Goal: Task Accomplishment & Management: Complete application form

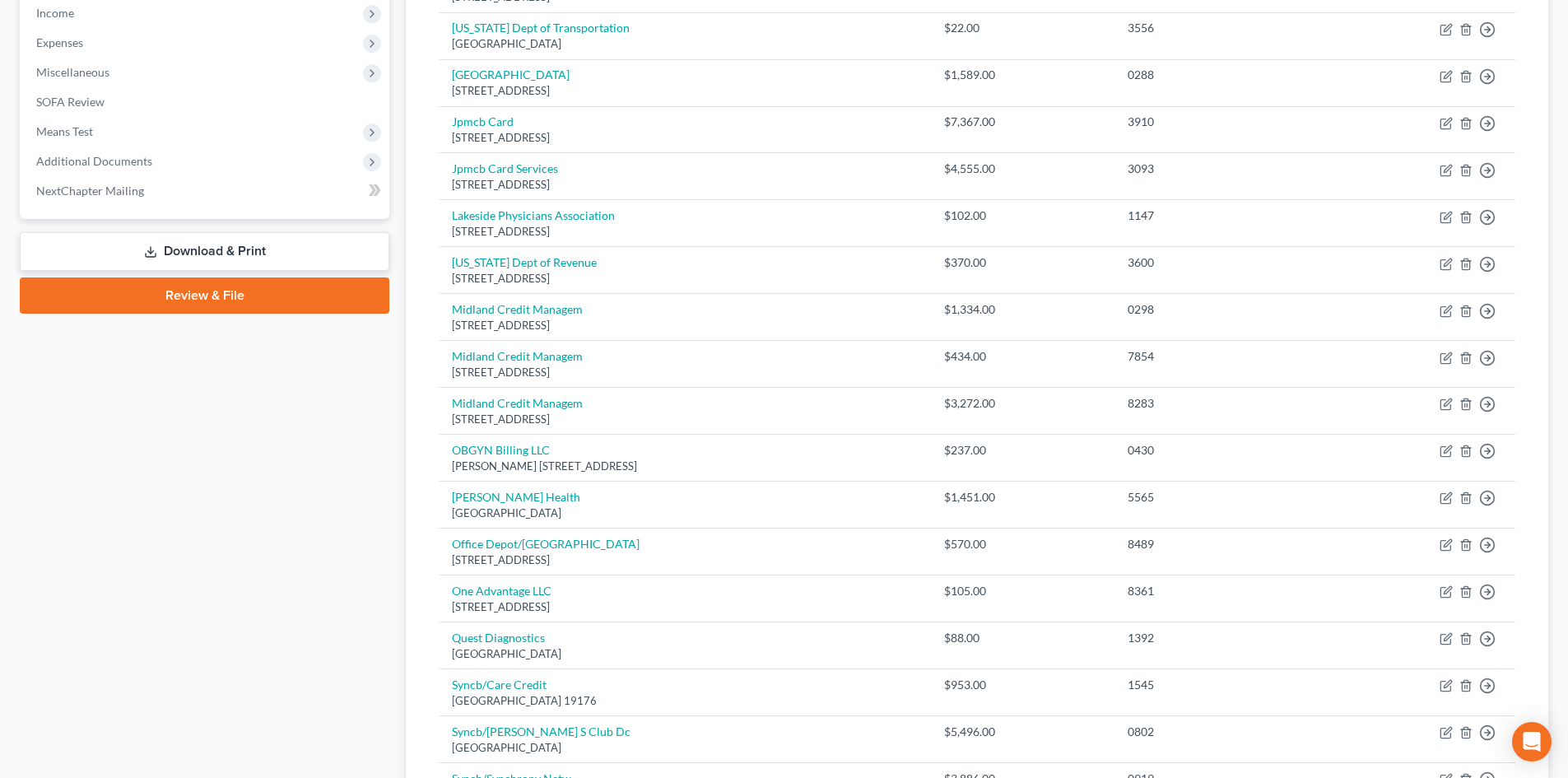
scroll to position [494, 0]
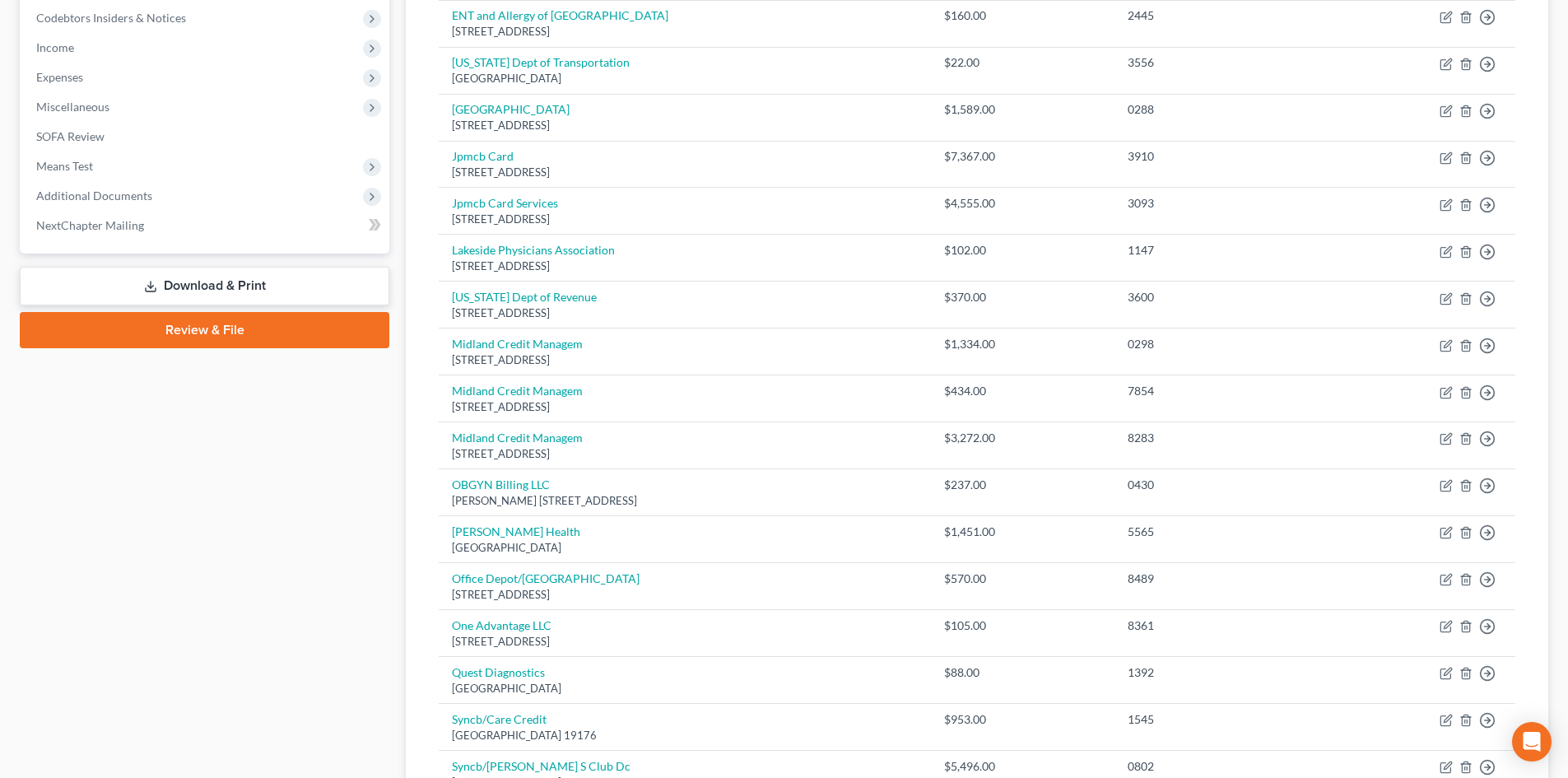
click at [190, 335] on link "Review & File" at bounding box center [205, 330] width 370 height 36
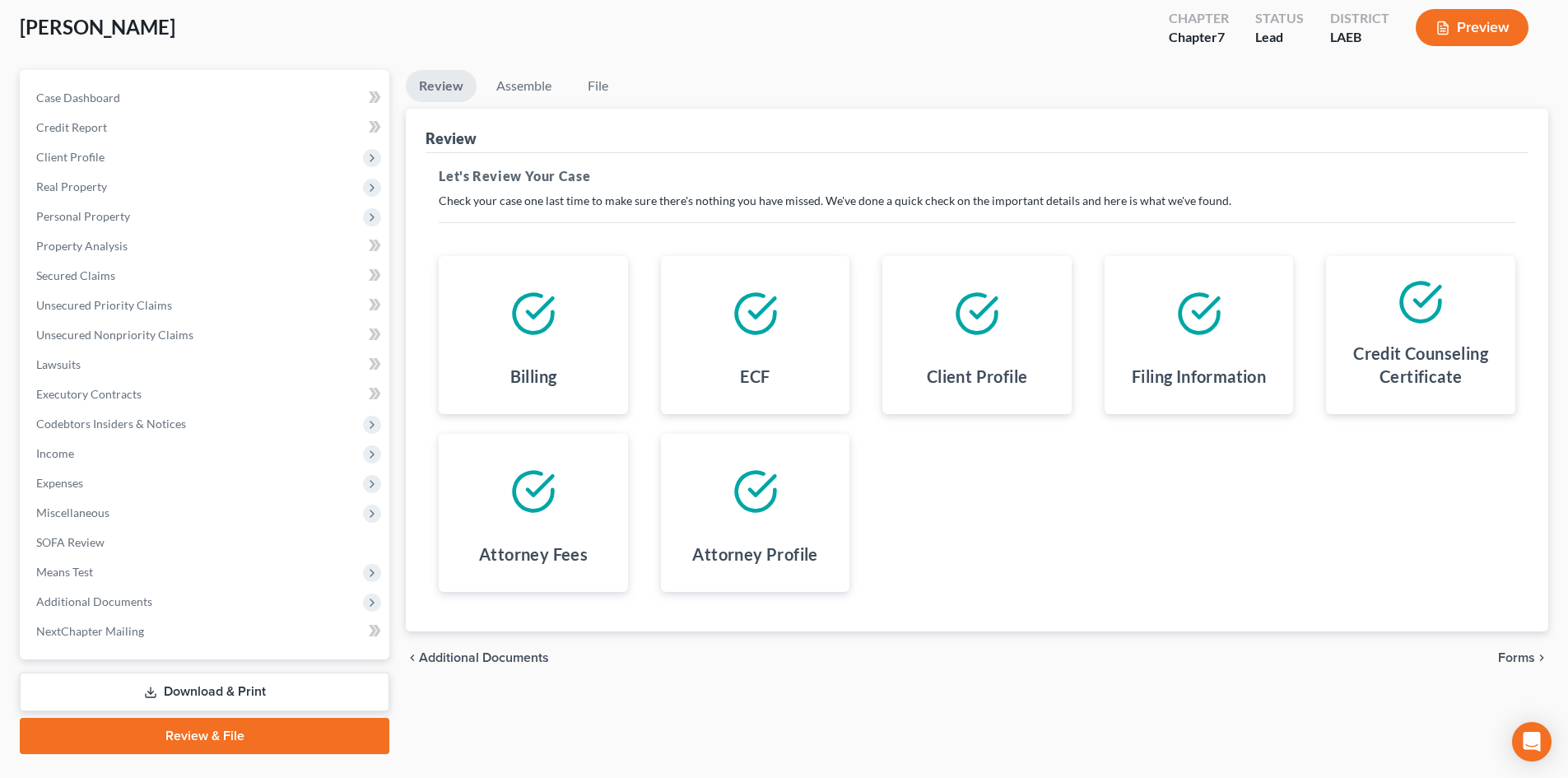
scroll to position [127, 0]
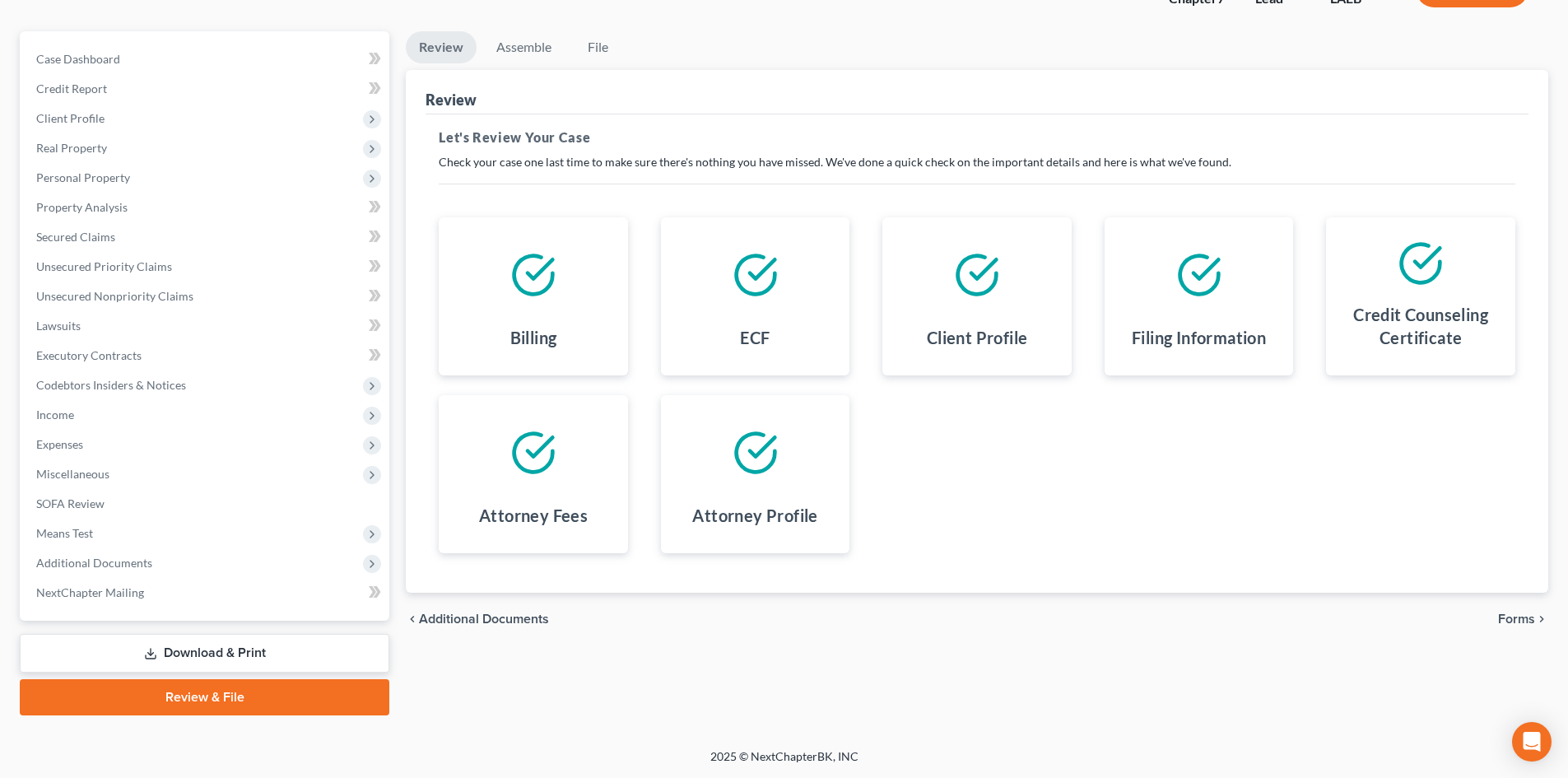
click at [1507, 620] on span "Forms" at bounding box center [1516, 619] width 37 height 13
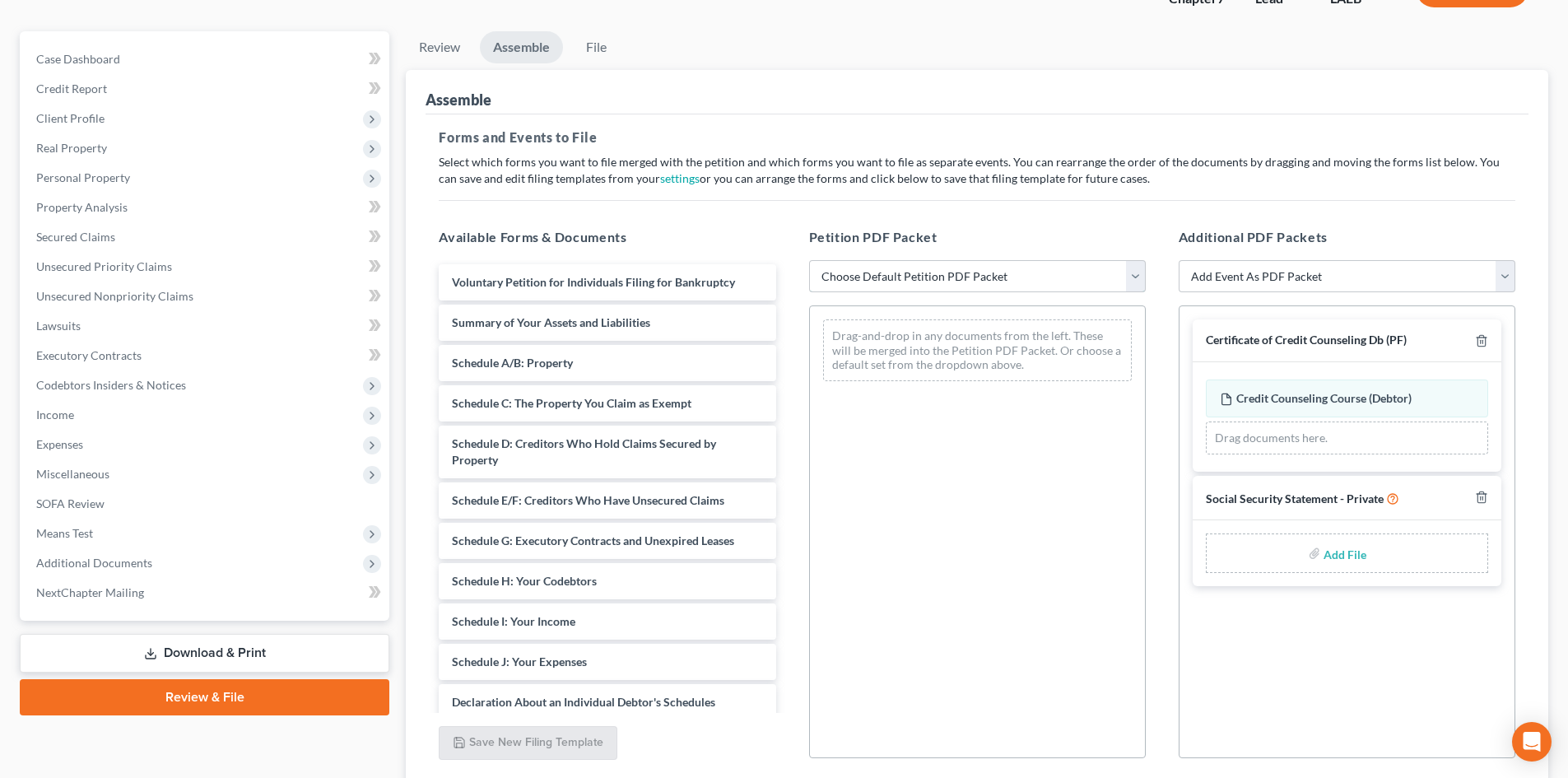
click at [1010, 287] on select "Choose Default Petition PDF Packet Complete Bankruptcy Petition (all forms and …" at bounding box center [977, 276] width 337 height 33
select select "0"
click at [810, 260] on select "Choose Default Petition PDF Packet Complete Bankruptcy Petition (all forms and …" at bounding box center [977, 276] width 337 height 33
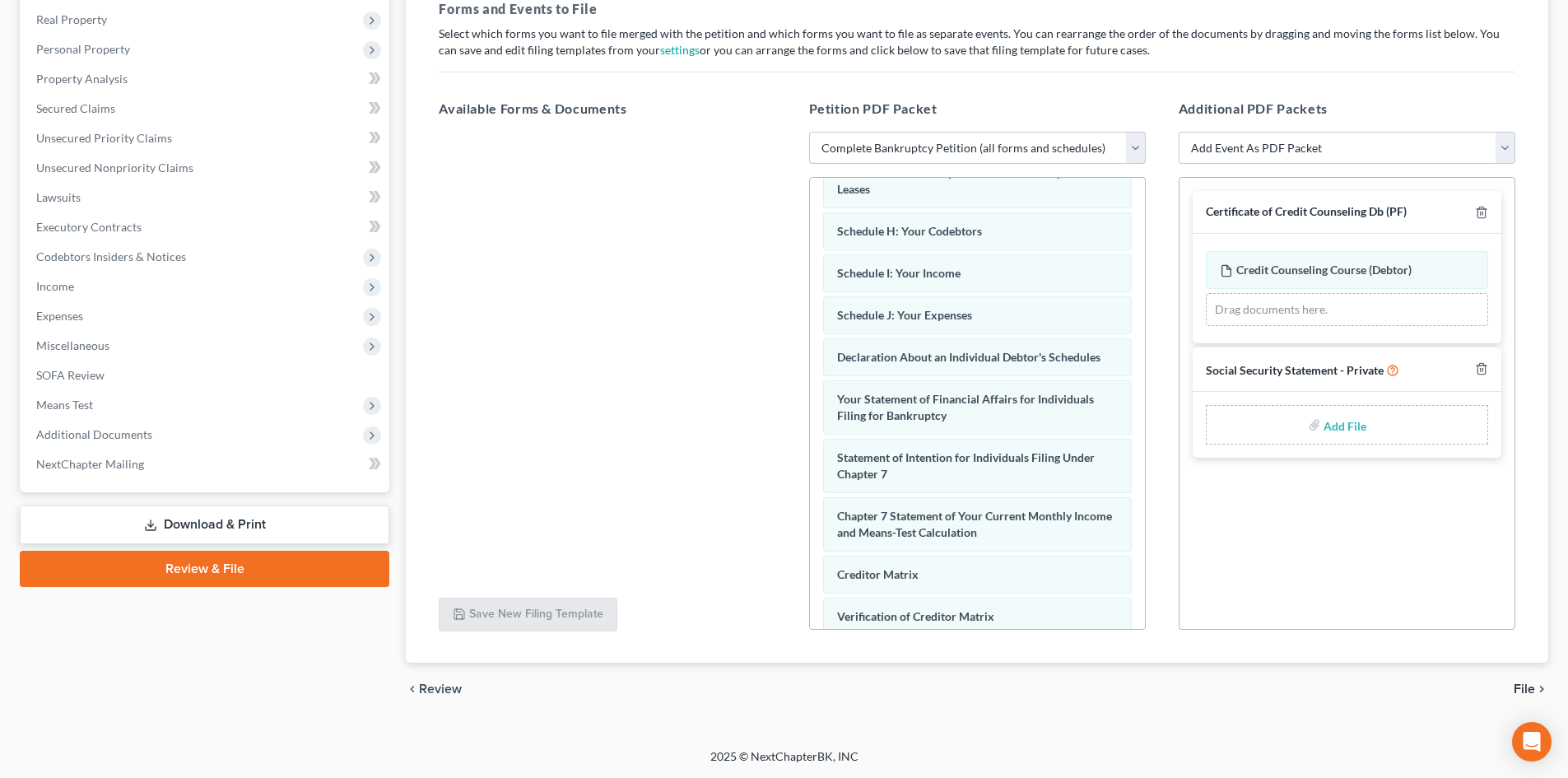
scroll to position [524, 0]
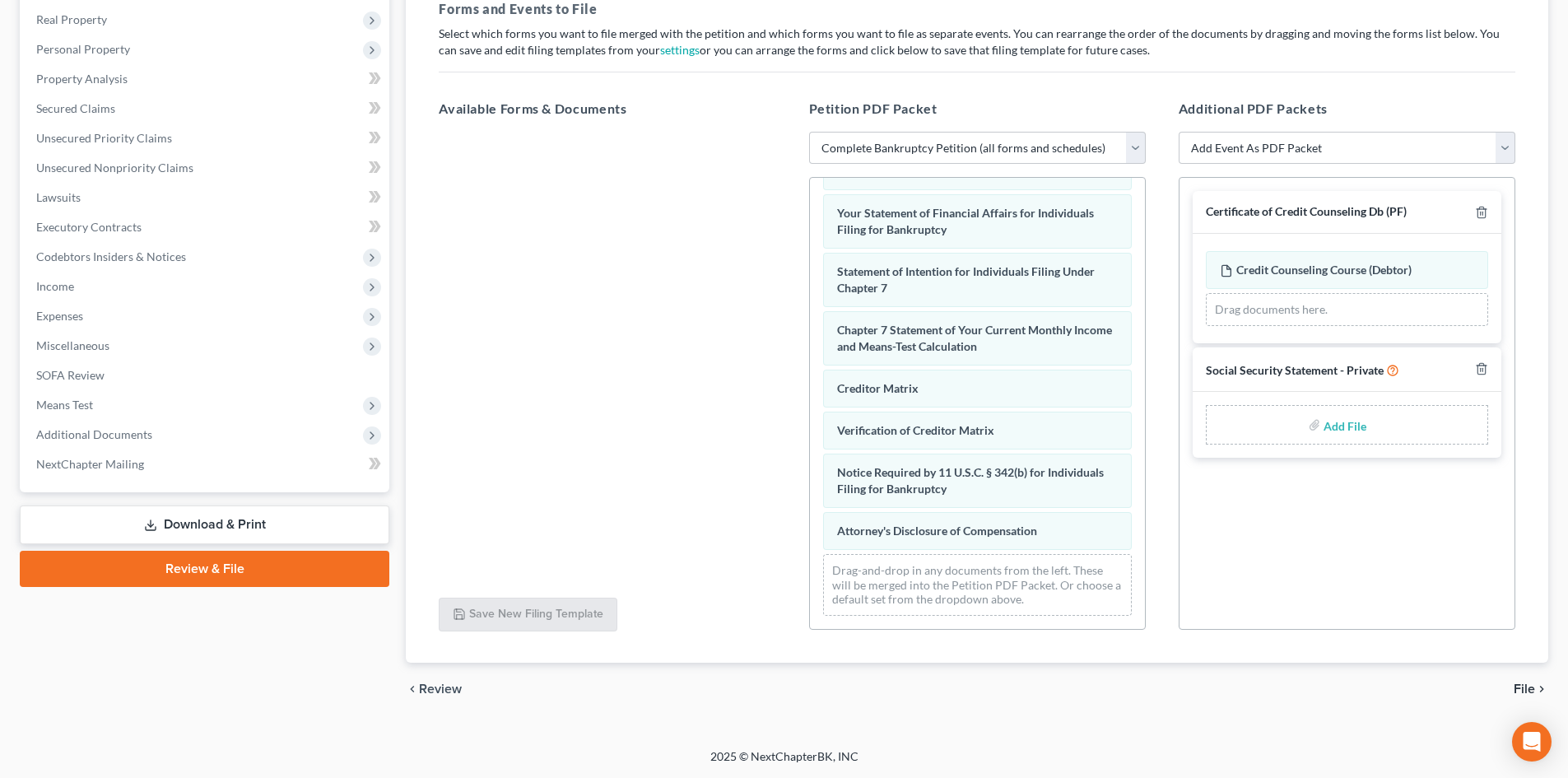
click at [1336, 421] on input "file" at bounding box center [1343, 424] width 40 height 29
type input "C:\fakepath\[PERSON_NAME] Statement.pdf"
click at [1520, 691] on span "File" at bounding box center [1524, 689] width 22 height 13
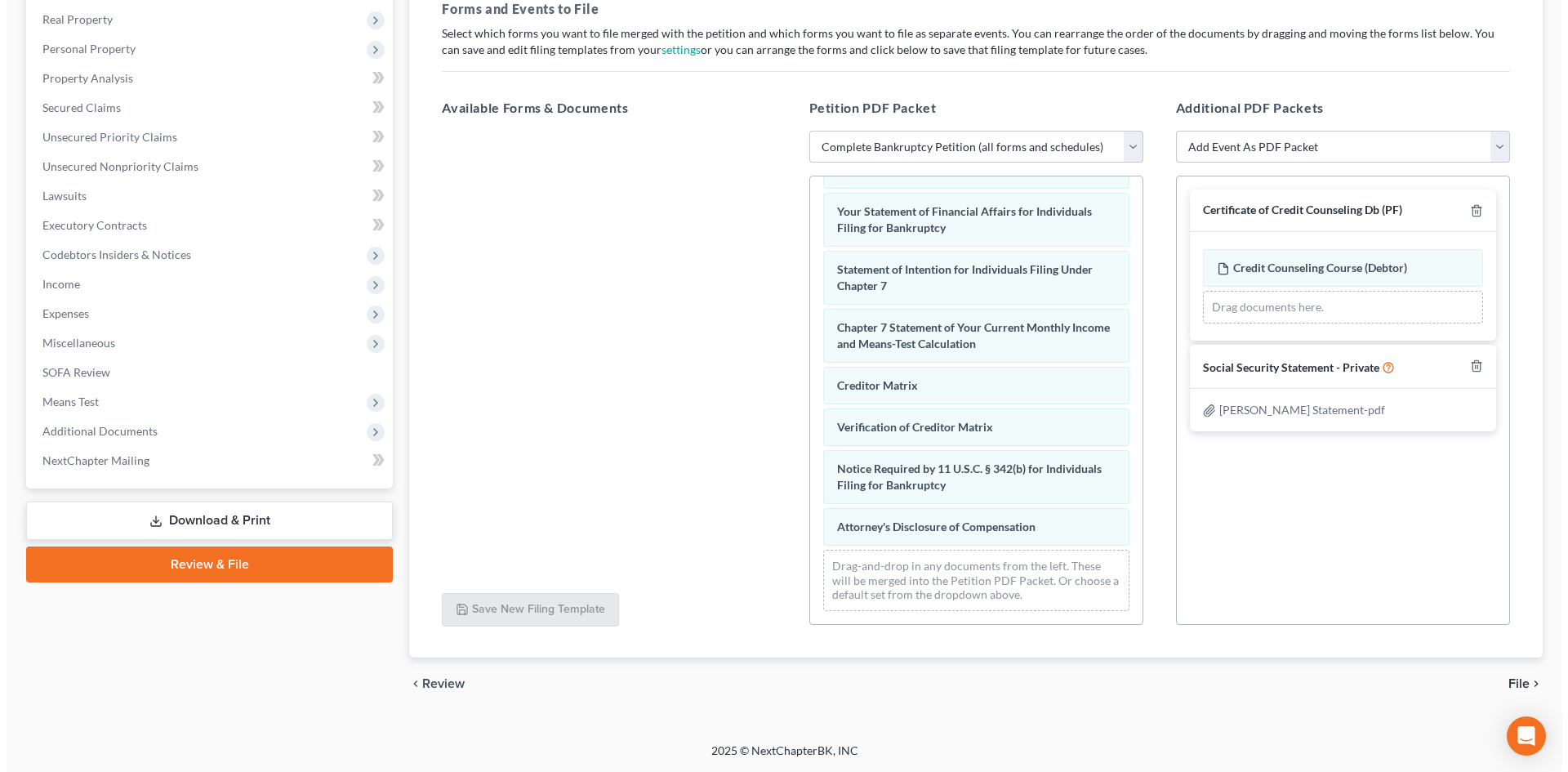
scroll to position [126, 0]
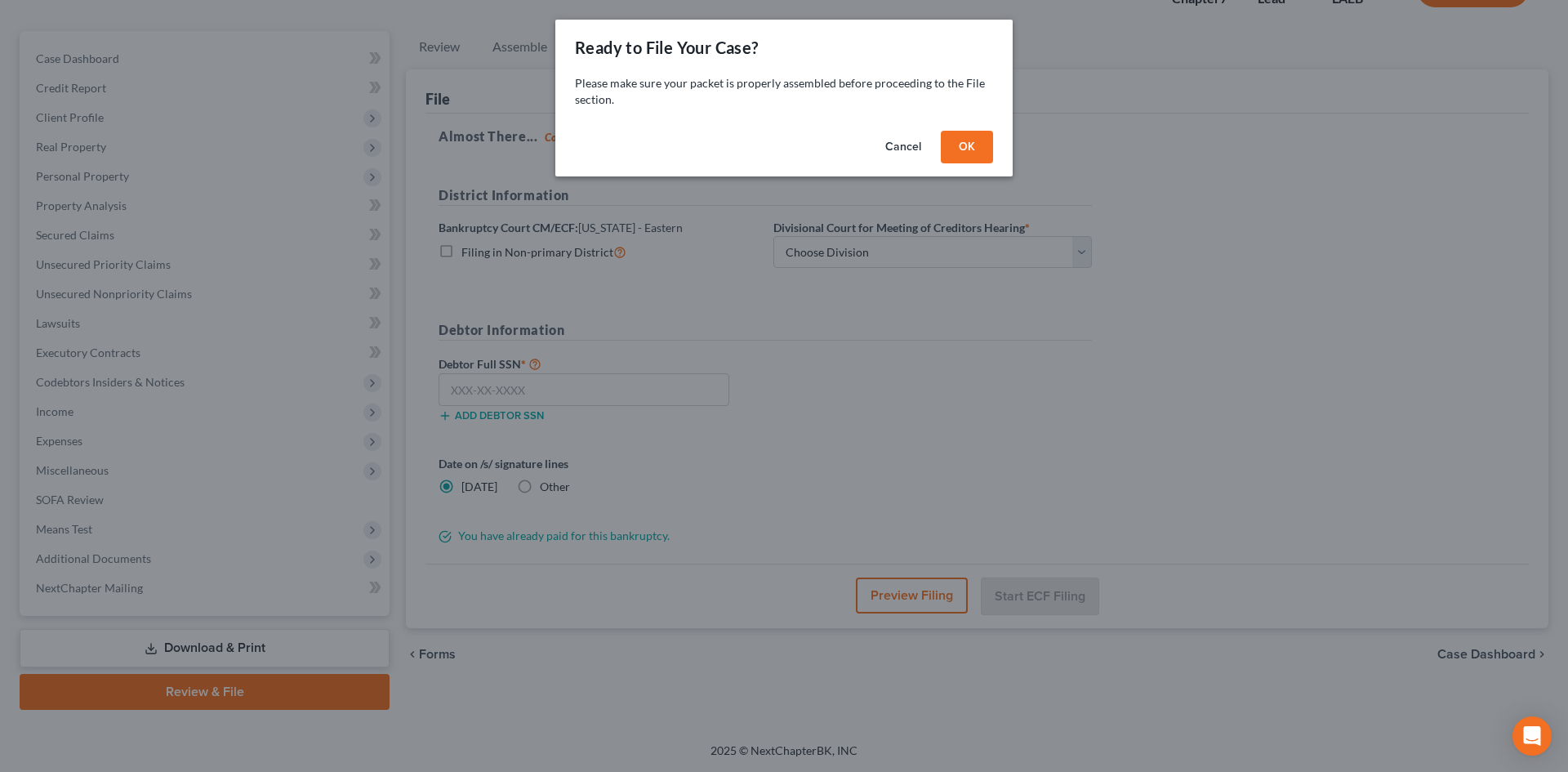
drag, startPoint x: 976, startPoint y: 154, endPoint x: 976, endPoint y: 169, distance: 15.0
click at [976, 163] on button "OK" at bounding box center [967, 147] width 53 height 33
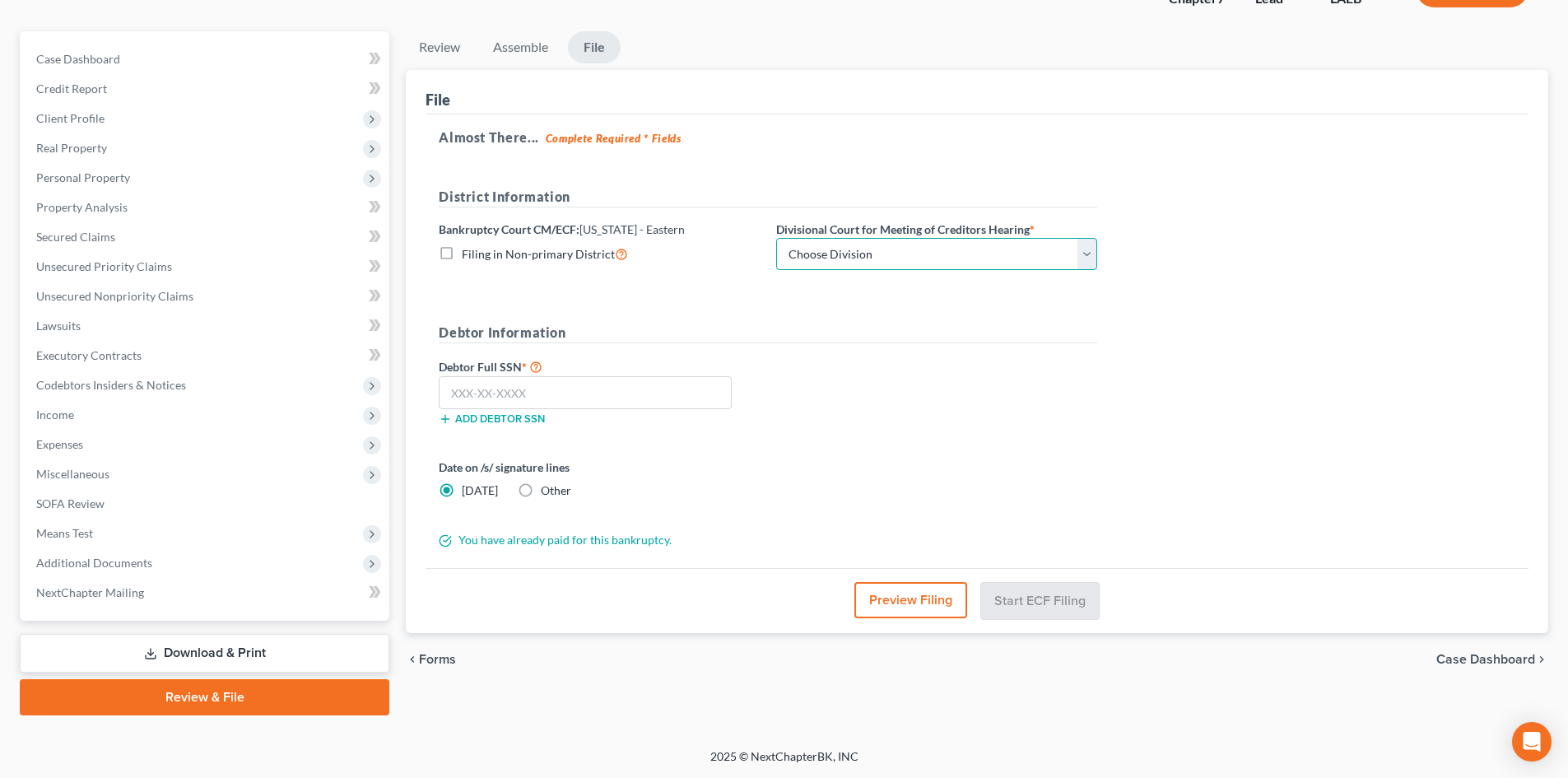
click at [833, 254] on select "Choose Division [GEOGRAPHIC_DATA]" at bounding box center [937, 254] width 321 height 33
select select "0"
click at [776, 238] on select "Choose Division [GEOGRAPHIC_DATA]" at bounding box center [937, 254] width 321 height 33
click at [703, 307] on form "District Information Bankruptcy Court CM/ECF: [US_STATE] - Eastern Filing in No…" at bounding box center [768, 368] width 659 height 362
click at [549, 403] on input "text" at bounding box center [585, 392] width 293 height 33
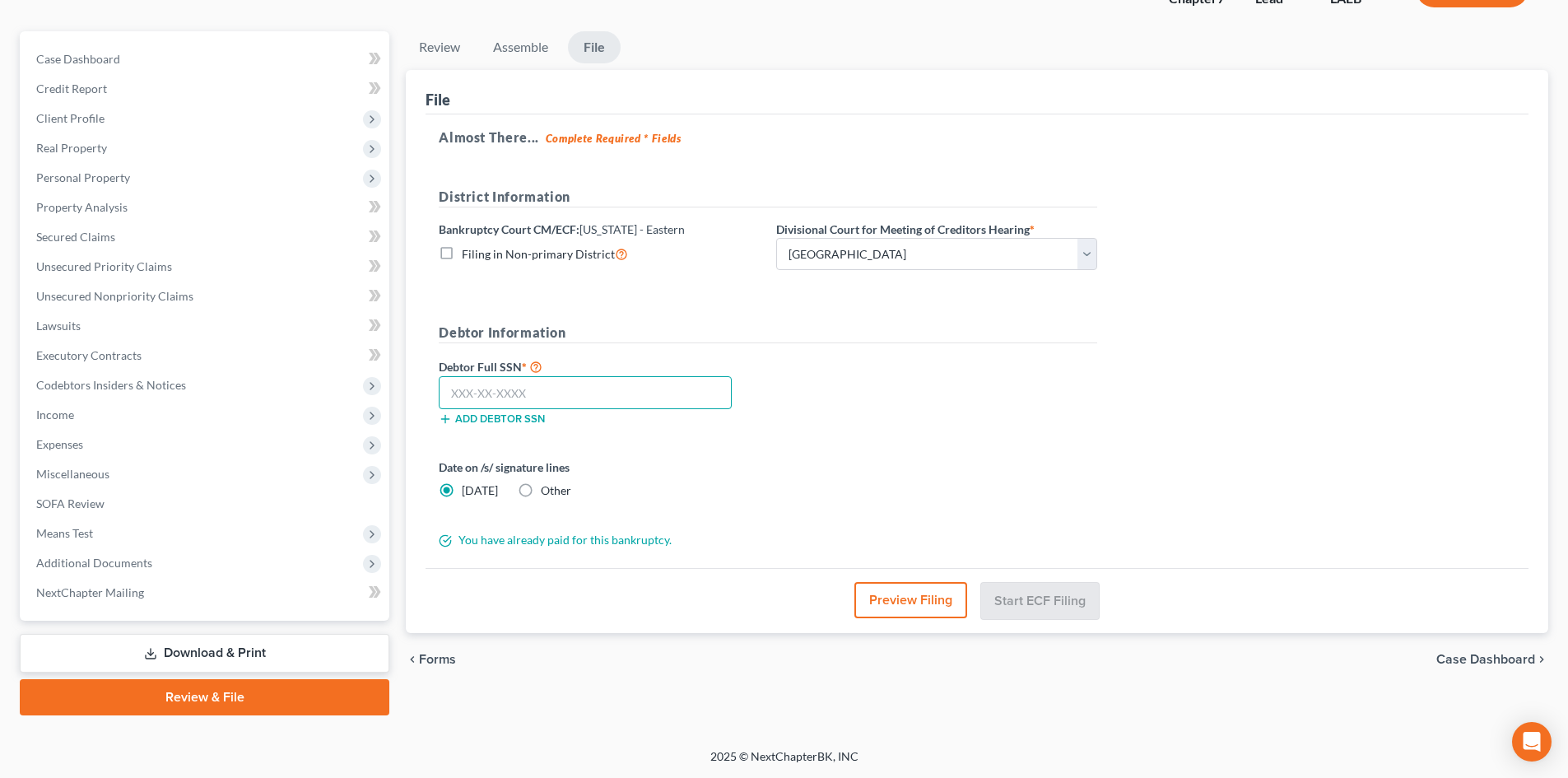
click at [556, 385] on input "text" at bounding box center [585, 392] width 293 height 33
type input "437-57-8855"
click at [1064, 603] on button "Start ECF Filing" at bounding box center [1040, 600] width 118 height 36
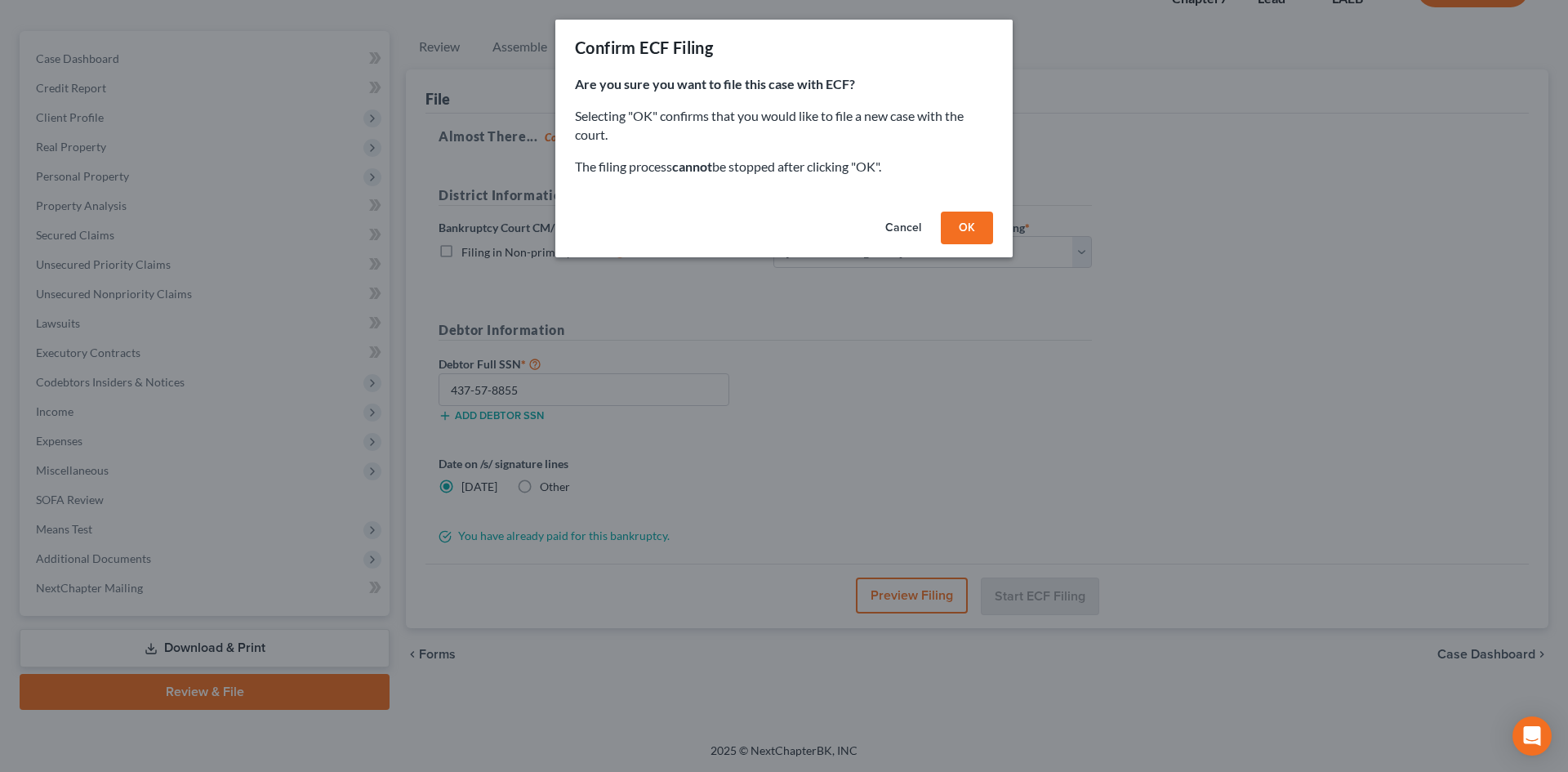
click at [976, 235] on button "OK" at bounding box center [967, 228] width 53 height 33
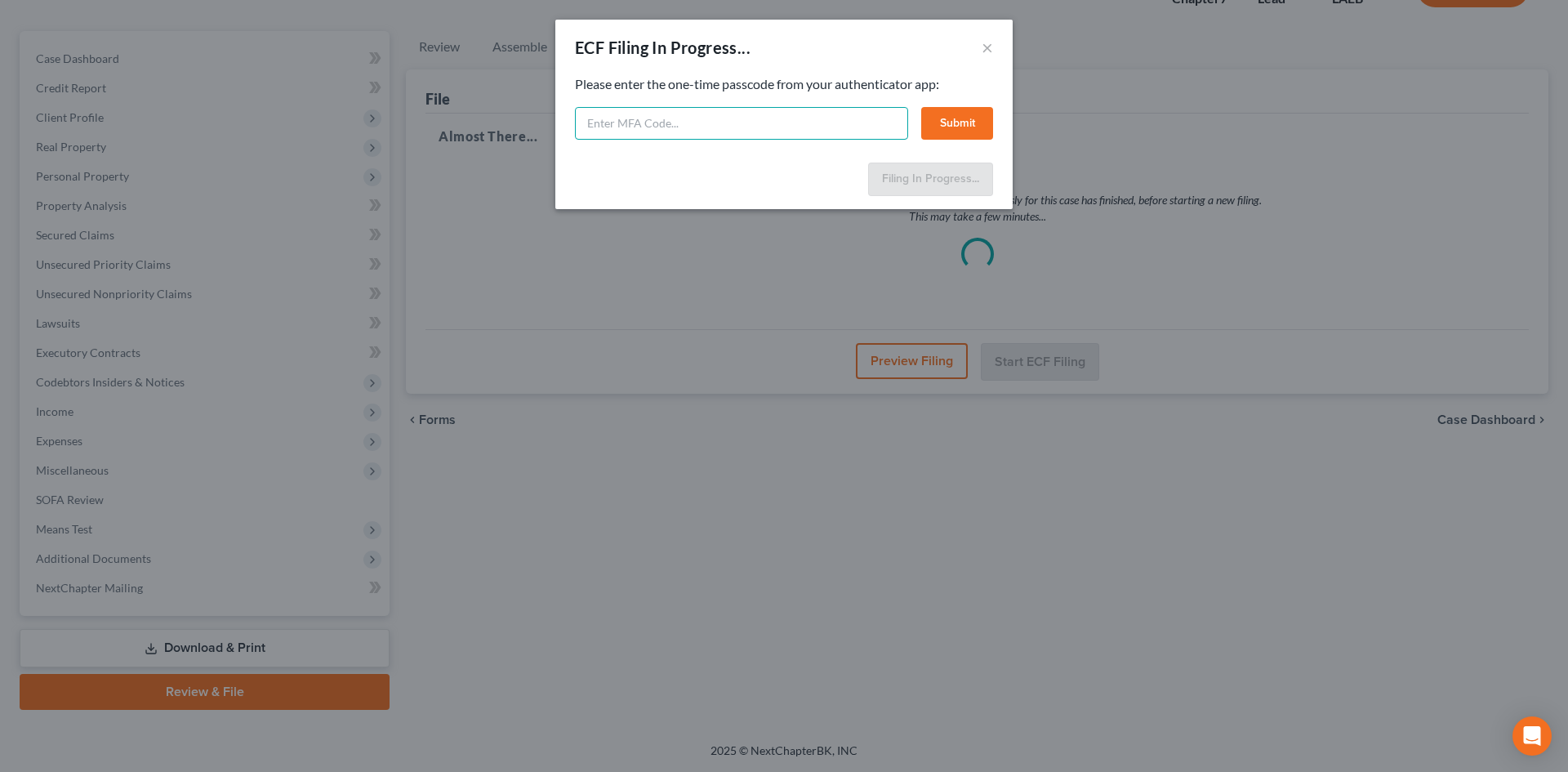
click at [624, 127] on input "text" at bounding box center [741, 123] width 333 height 33
type input "431620"
click at [945, 121] on button "Submit" at bounding box center [957, 123] width 71 height 33
